Goal: Transaction & Acquisition: Purchase product/service

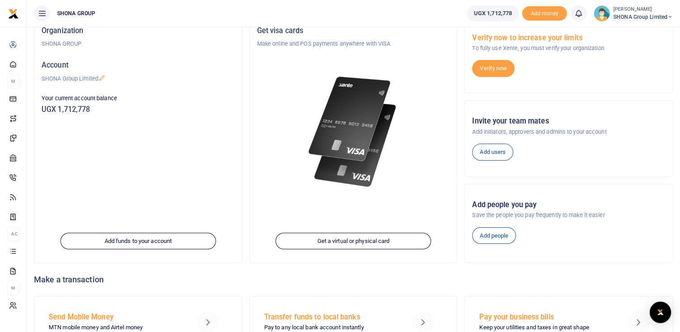
scroll to position [89, 0]
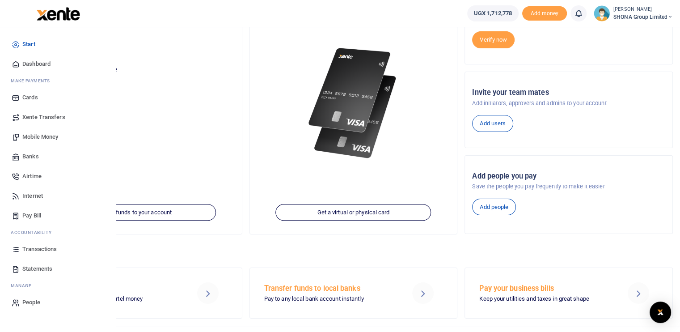
click at [32, 135] on span "Mobile Money" at bounding box center [40, 136] width 36 height 9
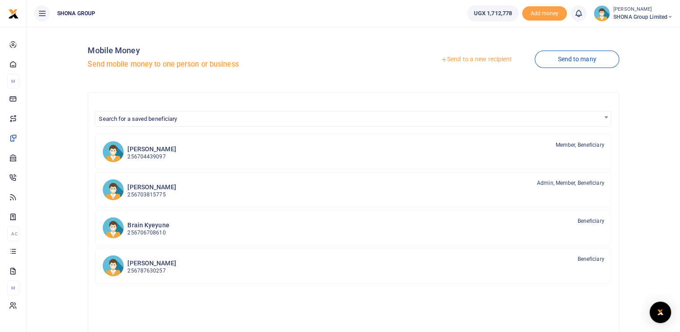
click at [484, 60] on link "Send to a new recipient" at bounding box center [476, 59] width 117 height 16
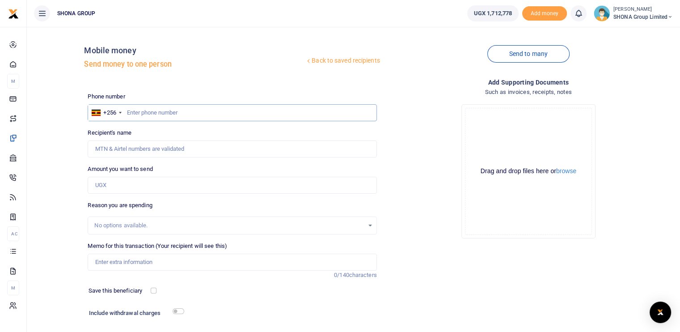
click at [137, 115] on input "text" at bounding box center [232, 112] width 289 height 17
type input "776220282"
type input "Richard Reeves Wanasolo"
type input "776220282"
click at [159, 184] on input "Amount you want to send" at bounding box center [232, 185] width 289 height 17
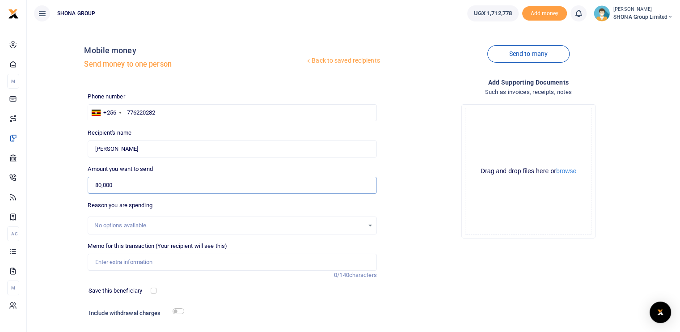
type input "80,000"
click at [161, 262] on input "Memo for this transaction (Your recipient will see this)" at bounding box center [232, 262] width 289 height 17
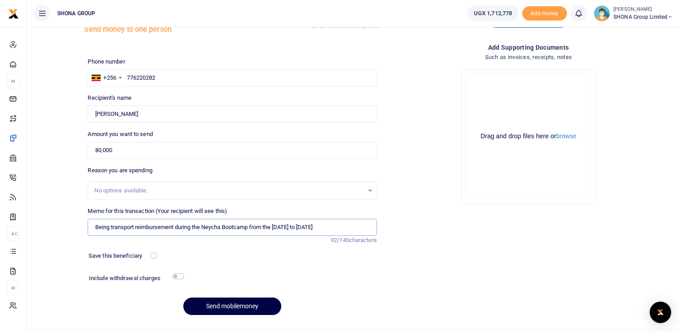
scroll to position [55, 0]
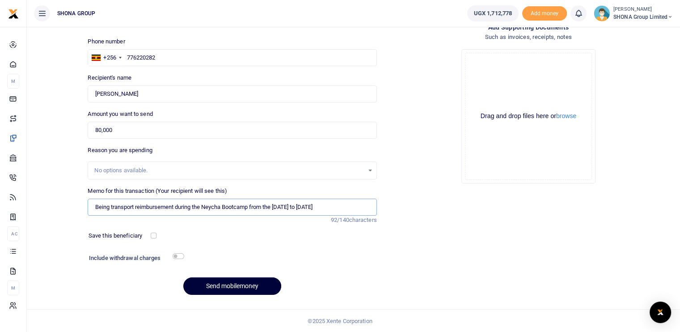
type input "Being transport reimbursement during the Neycha Bootcamp from the 7th to 13th S…"
click at [233, 287] on button "Send mobilemoney" at bounding box center [232, 285] width 98 height 17
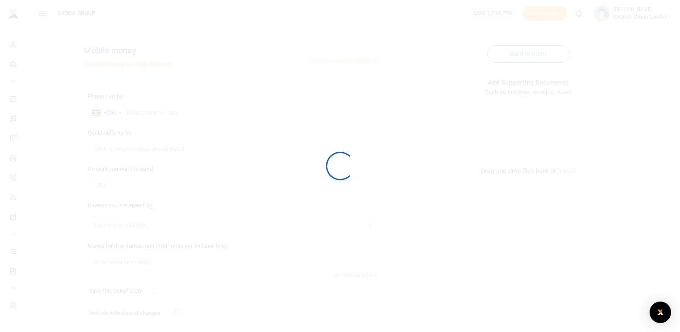
scroll to position [55, 0]
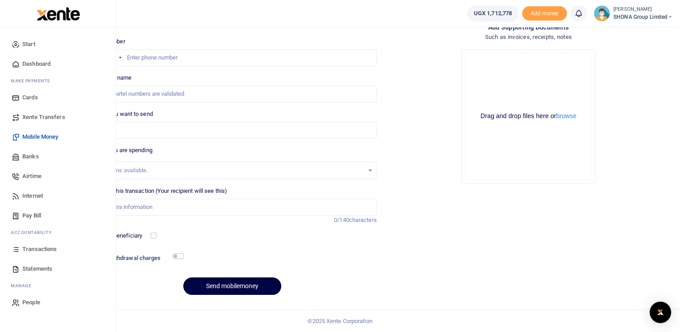
click at [32, 249] on span "Transactions" at bounding box center [39, 249] width 34 height 9
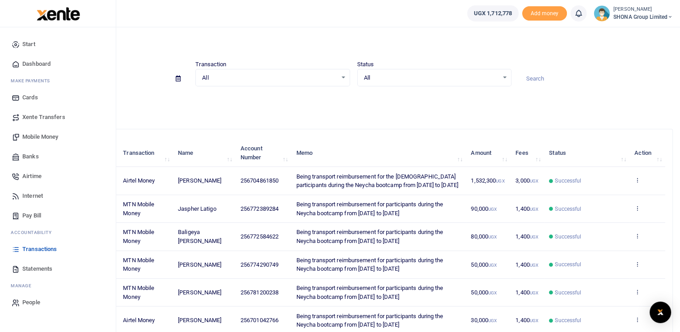
click at [36, 266] on span "Statements" at bounding box center [37, 268] width 30 height 9
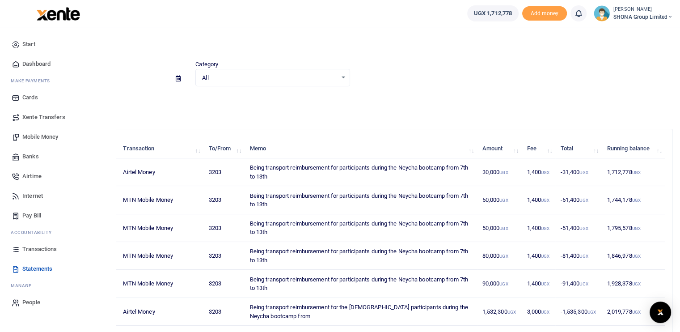
click at [35, 250] on span "Transactions" at bounding box center [39, 249] width 34 height 9
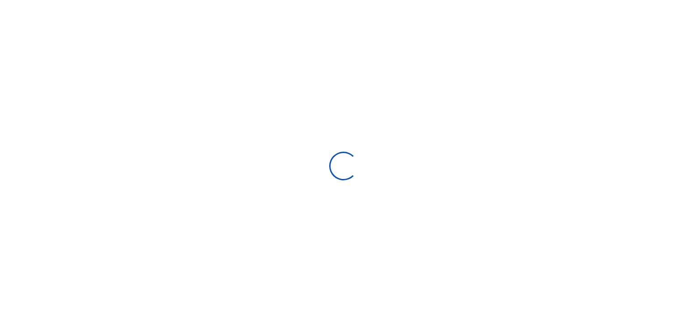
select select
type input "[DATE] - [DATE]"
